Goal: Information Seeking & Learning: Check status

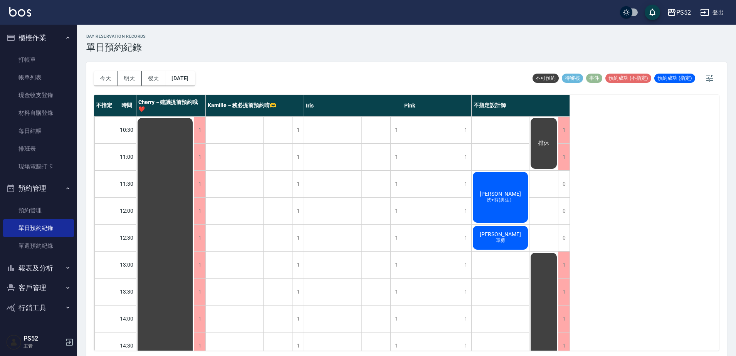
click at [63, 289] on button "客戶管理" at bounding box center [38, 288] width 71 height 20
click at [52, 306] on link "客戶列表" at bounding box center [38, 310] width 71 height 18
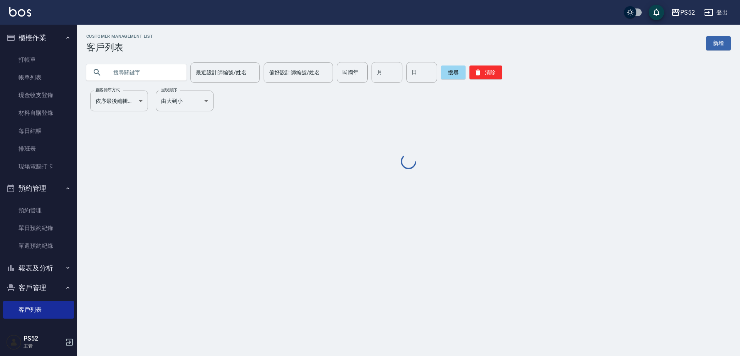
click at [155, 70] on input "text" at bounding box center [144, 72] width 72 height 21
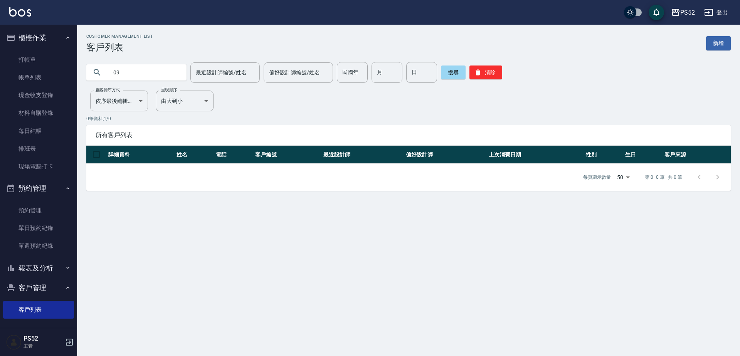
type input "0"
type input "0988026760"
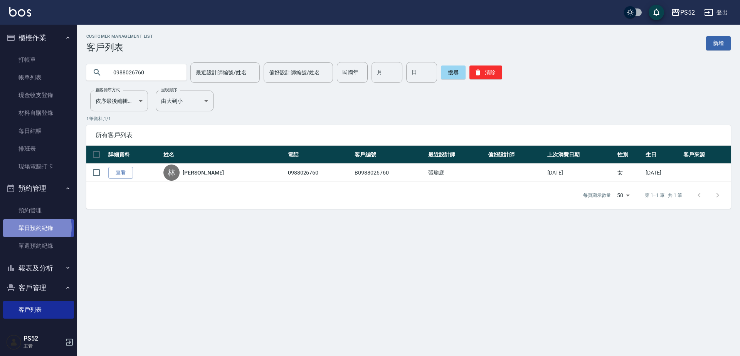
click at [31, 227] on link "單日預約紀錄" at bounding box center [38, 228] width 71 height 18
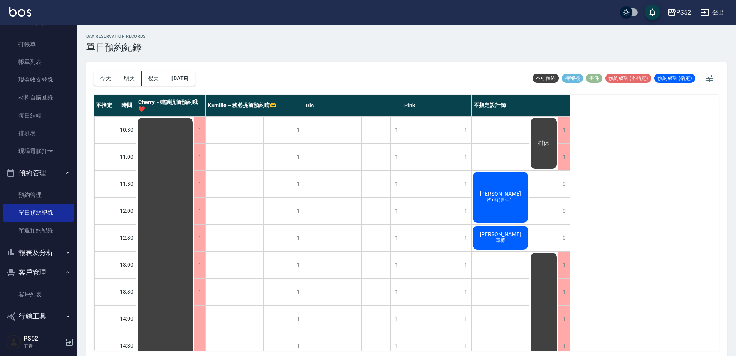
scroll to position [23, 0]
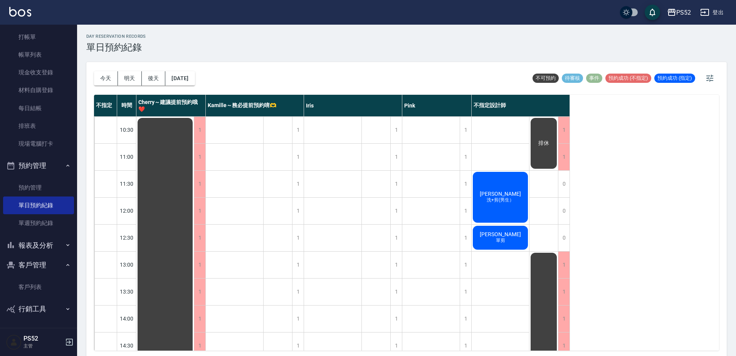
click at [42, 242] on button "報表及分析" at bounding box center [38, 246] width 71 height 20
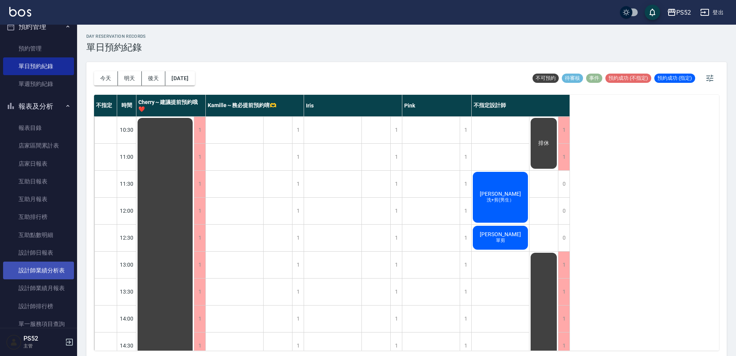
scroll to position [164, 0]
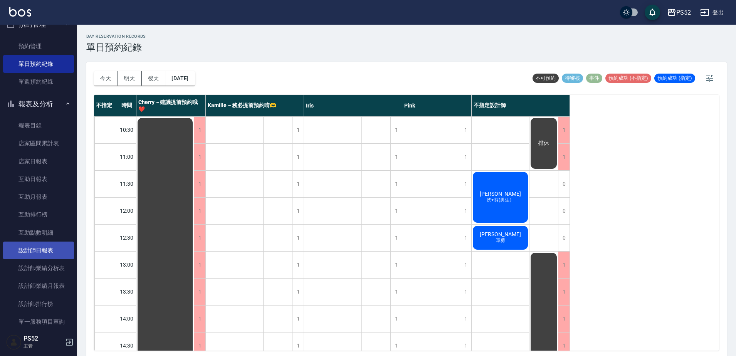
click at [37, 242] on link "設計師日報表" at bounding box center [38, 251] width 71 height 18
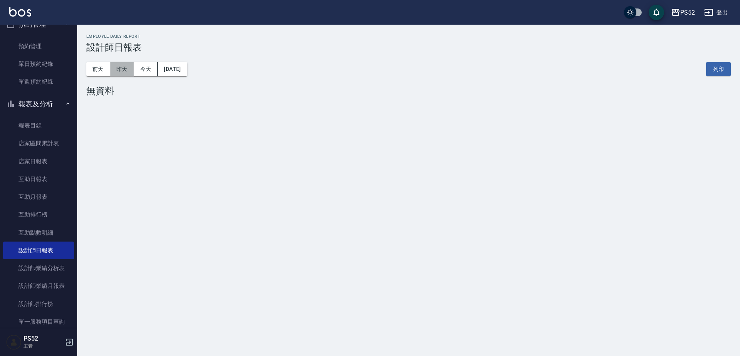
click at [115, 67] on button "昨天" at bounding box center [122, 69] width 24 height 14
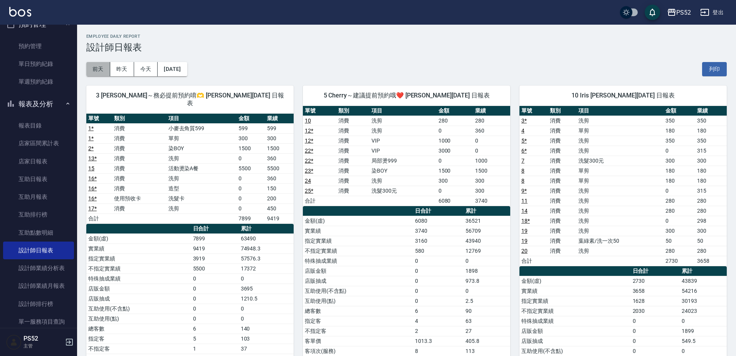
click at [107, 69] on button "前天" at bounding box center [98, 69] width 24 height 14
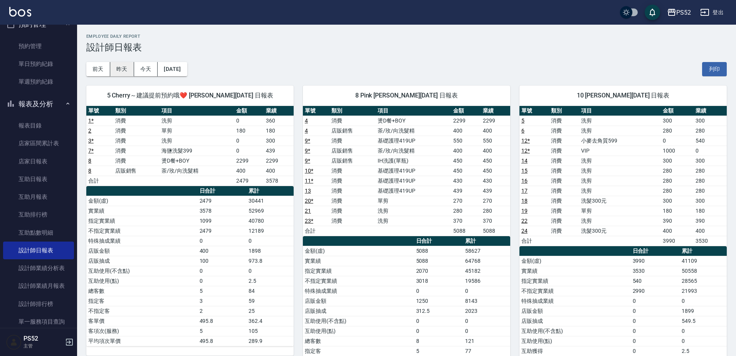
click at [124, 70] on button "昨天" at bounding box center [122, 69] width 24 height 14
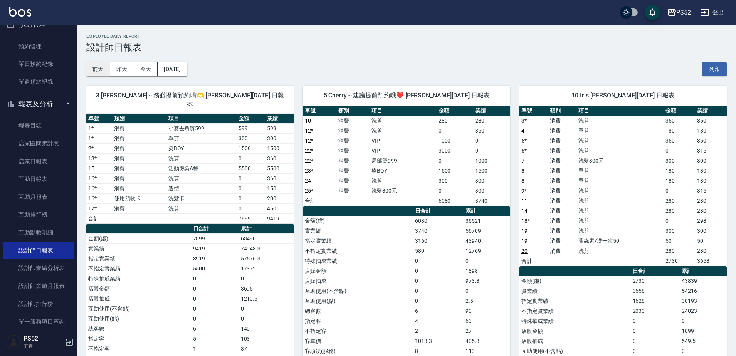
click at [103, 62] on button "前天" at bounding box center [98, 69] width 24 height 14
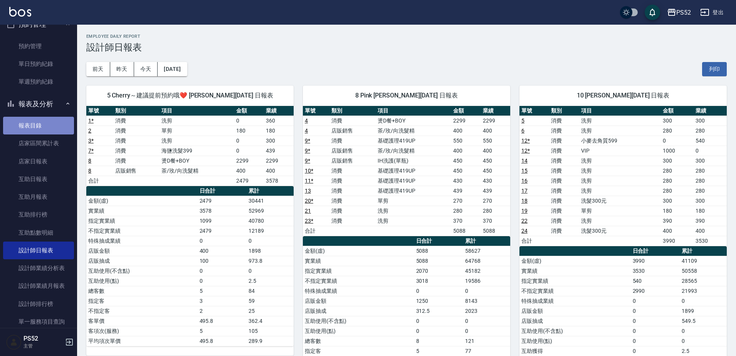
drag, startPoint x: 44, startPoint y: 196, endPoint x: 52, endPoint y: 118, distance: 78.3
click at [52, 129] on link "報表目錄" at bounding box center [38, 126] width 71 height 18
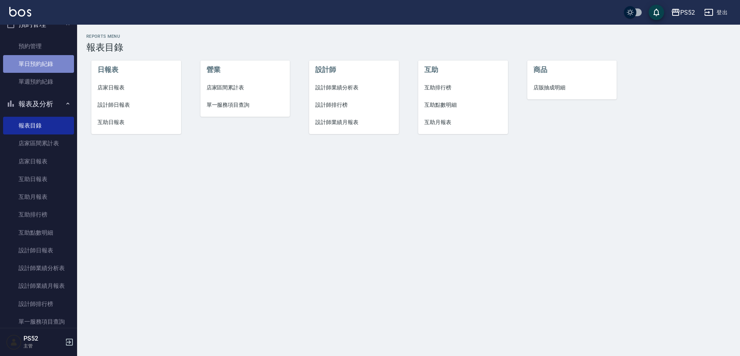
click at [44, 64] on link "單日預約紀錄" at bounding box center [38, 64] width 71 height 18
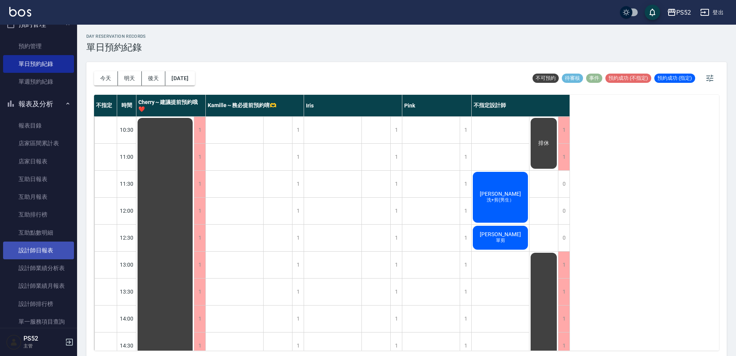
click at [38, 252] on link "設計師日報表" at bounding box center [38, 251] width 71 height 18
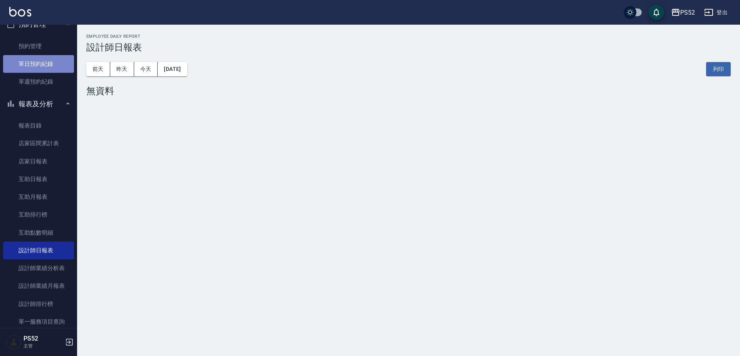
click at [55, 65] on link "單日預約紀錄" at bounding box center [38, 64] width 71 height 18
